Goal: Find specific page/section: Find specific page/section

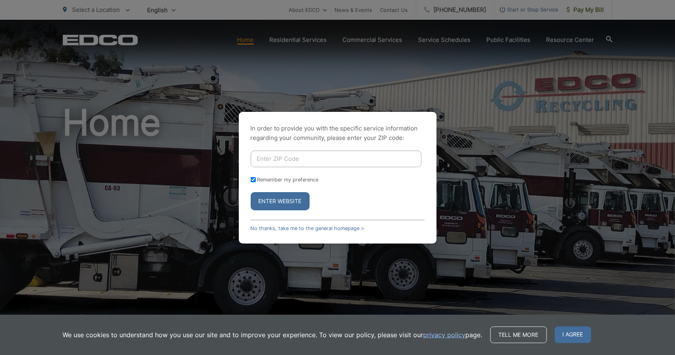
click at [491, 188] on div "In order to provide you with the specific service information regarding your co…" at bounding box center [337, 177] width 675 height 355
click at [574, 338] on span "I agree" at bounding box center [573, 335] width 36 height 17
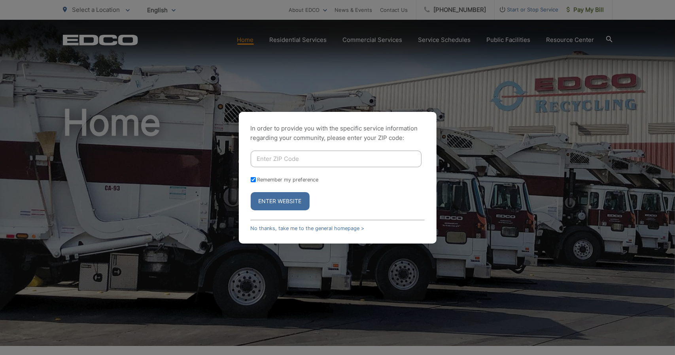
click at [285, 204] on button "Enter Website" at bounding box center [280, 201] width 59 height 18
click at [424, 124] on p "In order to provide you with the specific service information regarding your co…" at bounding box center [338, 133] width 174 height 19
click at [255, 179] on div "Remember my preference" at bounding box center [338, 180] width 174 height 6
click at [253, 179] on input "Remember my preference" at bounding box center [253, 179] width 5 height 5
checkbox input "true"
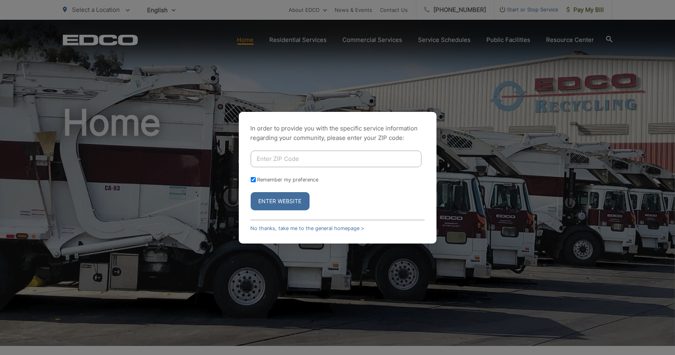
click at [280, 198] on button "Enter Website" at bounding box center [280, 201] width 59 height 18
click at [295, 162] on input "Enter ZIP Code" at bounding box center [336, 159] width 171 height 17
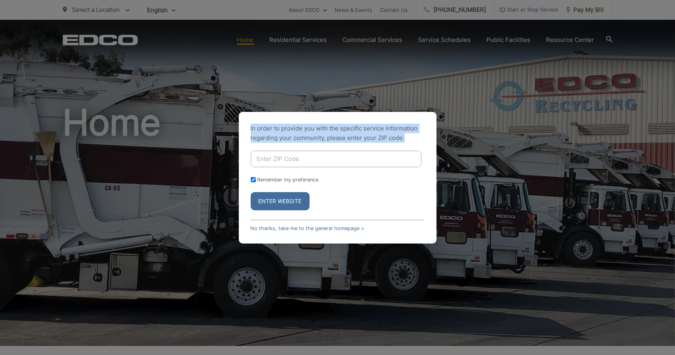
drag, startPoint x: 406, startPoint y: 136, endPoint x: 243, endPoint y: 129, distance: 163.0
click at [243, 129] on div "In order to provide you with the specific service information regarding your co…" at bounding box center [338, 178] width 198 height 132
copy p "In order to provide you with the specific service information regarding your co…"
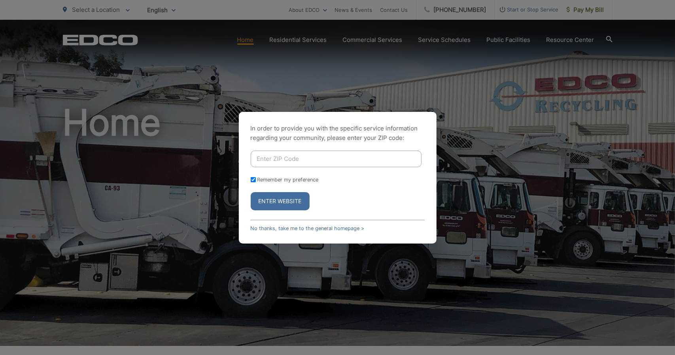
click at [291, 155] on input "Enter ZIP Code" at bounding box center [336, 159] width 171 height 17
click at [306, 163] on input "Enter ZIP Code" at bounding box center [336, 159] width 171 height 17
type input "1101"
click at [251, 192] on button "Enter Website" at bounding box center [280, 201] width 59 height 18
click at [274, 202] on button "Enter Website" at bounding box center [280, 201] width 59 height 18
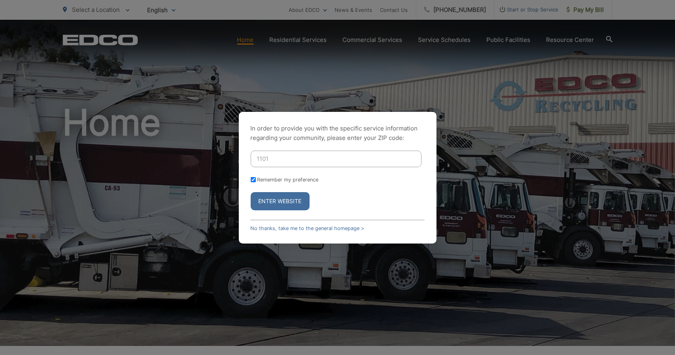
click at [284, 166] on input "1101" at bounding box center [336, 159] width 171 height 17
drag, startPoint x: 285, startPoint y: 164, endPoint x: 192, endPoint y: 155, distance: 93.8
click at [192, 155] on div "In order to provide you with the specific service information regarding your co…" at bounding box center [337, 177] width 675 height 355
type input "1011"
click at [251, 192] on button "Enter Website" at bounding box center [280, 201] width 59 height 18
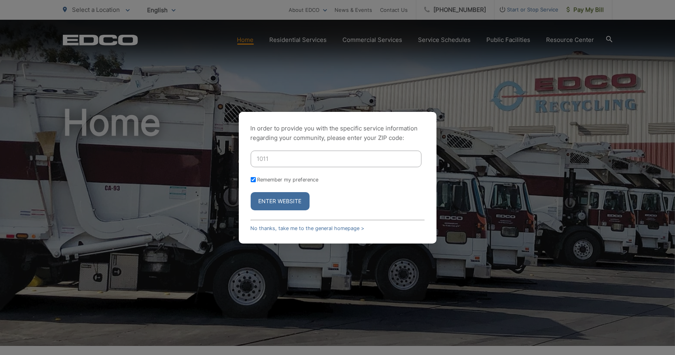
click at [289, 202] on button "Enter Website" at bounding box center [280, 201] width 59 height 18
